Goal: Check status: Check status

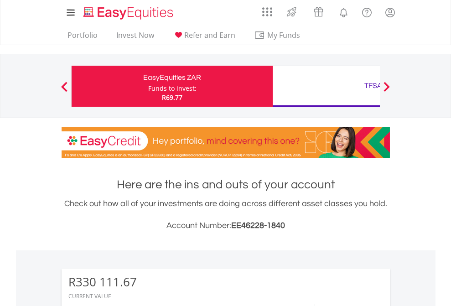
scroll to position [88, 143]
click at [148, 86] on div "Funds to invest:" at bounding box center [172, 88] width 48 height 9
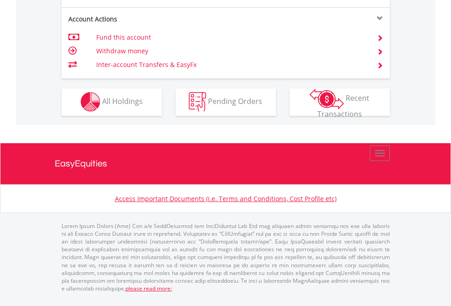
scroll to position [929, 0]
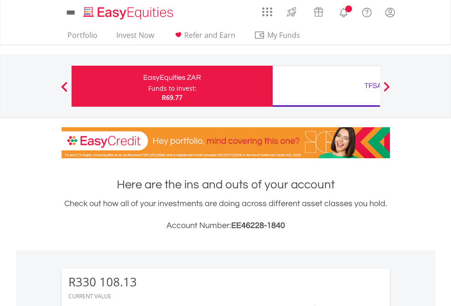
scroll to position [88, 143]
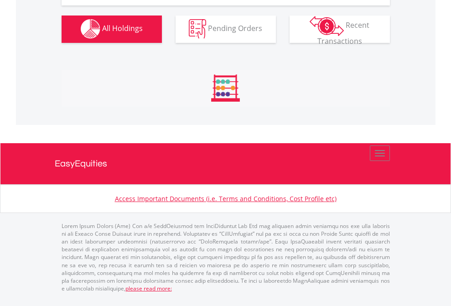
scroll to position [1087, 0]
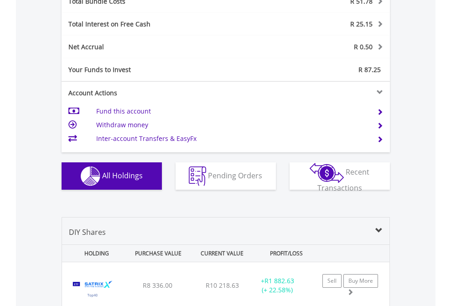
scroll to position [1069, 0]
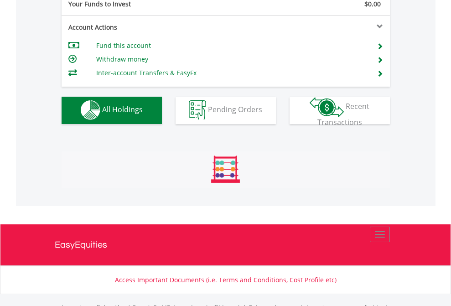
scroll to position [903, 0]
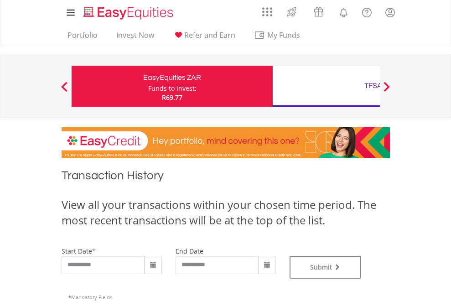
type input "**********"
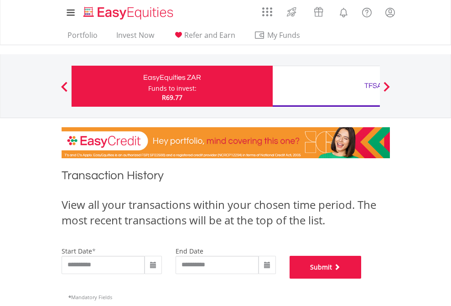
click at [362, 279] on button "Submit" at bounding box center [326, 267] width 72 height 23
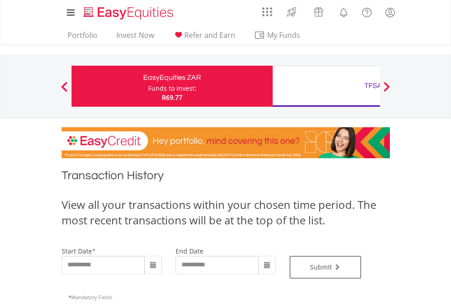
click at [326, 86] on div "TFSA" at bounding box center [373, 85] width 190 height 13
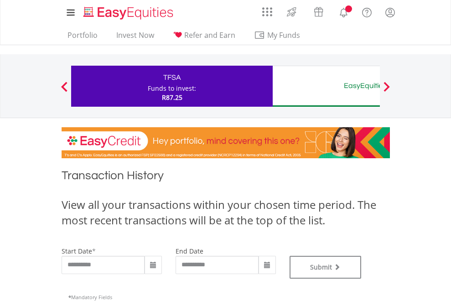
type input "**********"
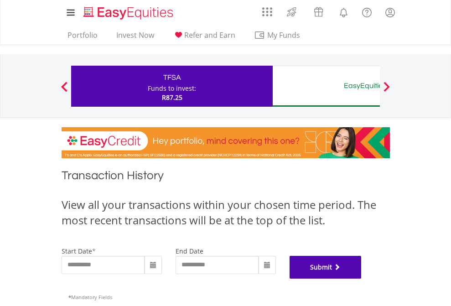
click at [362, 279] on button "Submit" at bounding box center [326, 267] width 72 height 23
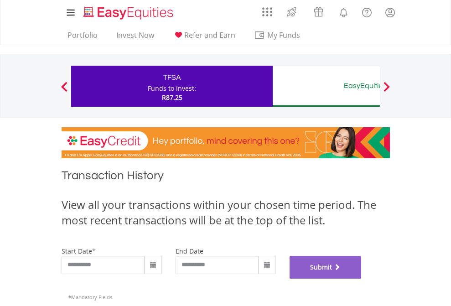
scroll to position [370, 0]
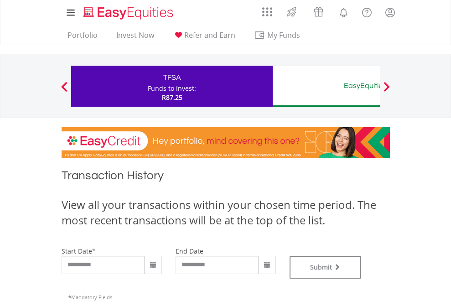
click at [326, 86] on div "EasyEquities AUD" at bounding box center [373, 85] width 190 height 13
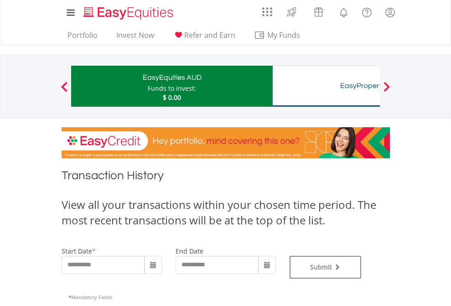
type input "**********"
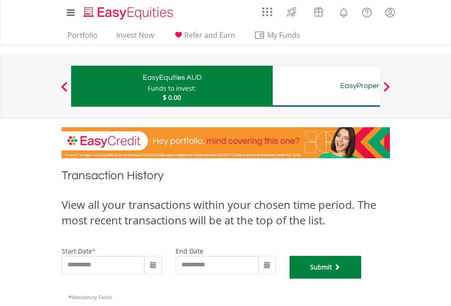
click at [362, 279] on button "Submit" at bounding box center [326, 267] width 72 height 23
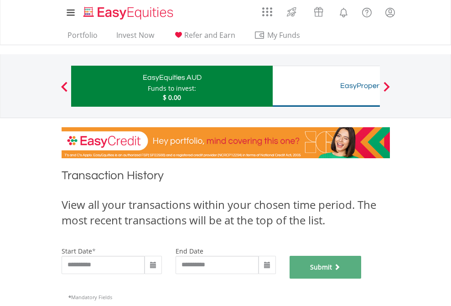
scroll to position [370, 0]
